Goal: Task Accomplishment & Management: Manage account settings

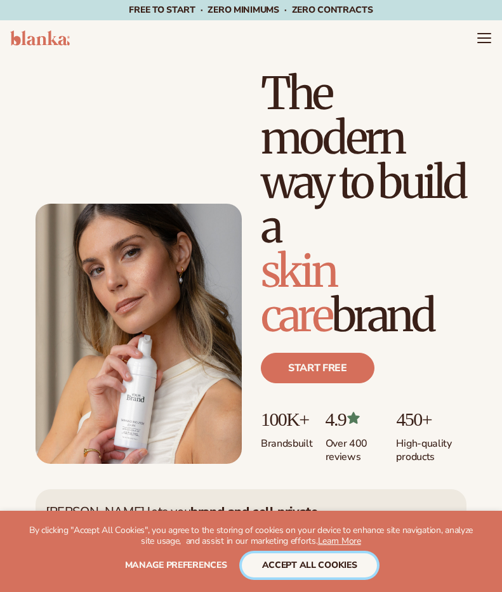
click at [282, 568] on button "accept all cookies" at bounding box center [310, 565] width 136 height 24
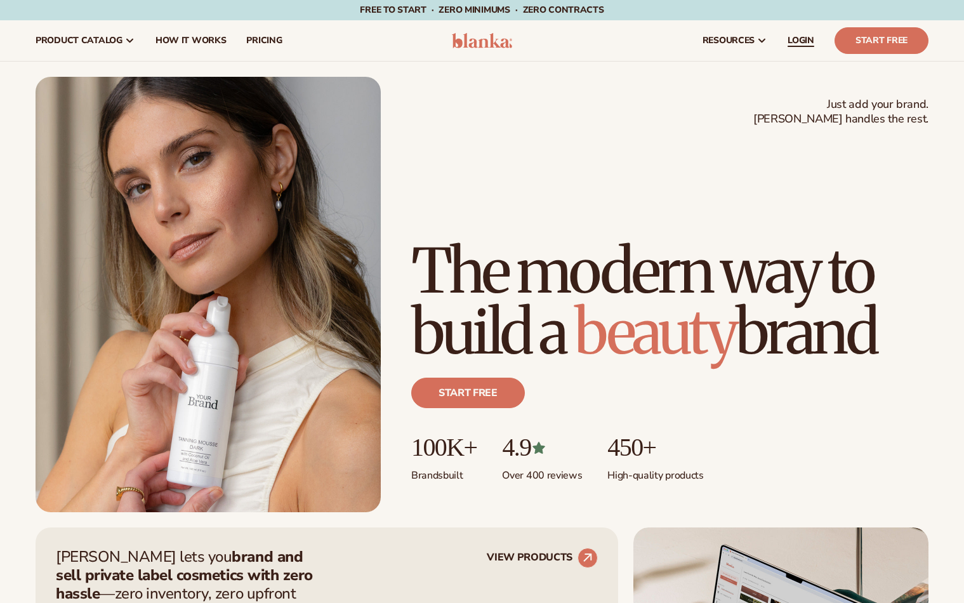
click at [501, 36] on span "LOGIN" at bounding box center [800, 41] width 27 height 10
click at [804, 43] on span "LOGIN" at bounding box center [800, 41] width 27 height 10
